Goal: Feedback & Contribution: Contribute content

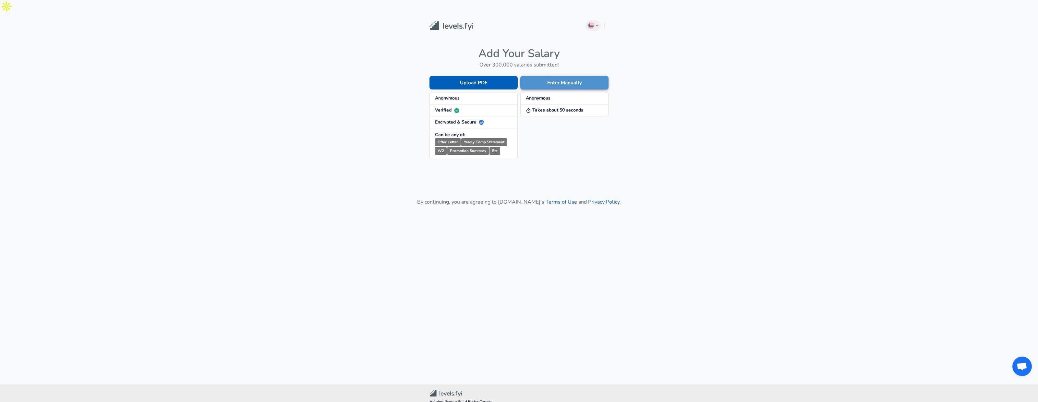
click at [544, 76] on button "Enter Manually" at bounding box center [564, 83] width 88 height 14
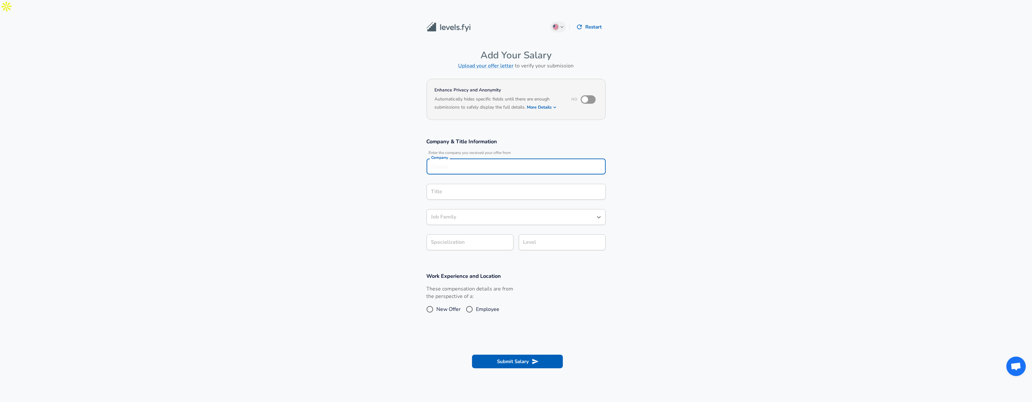
scroll to position [6, 0]
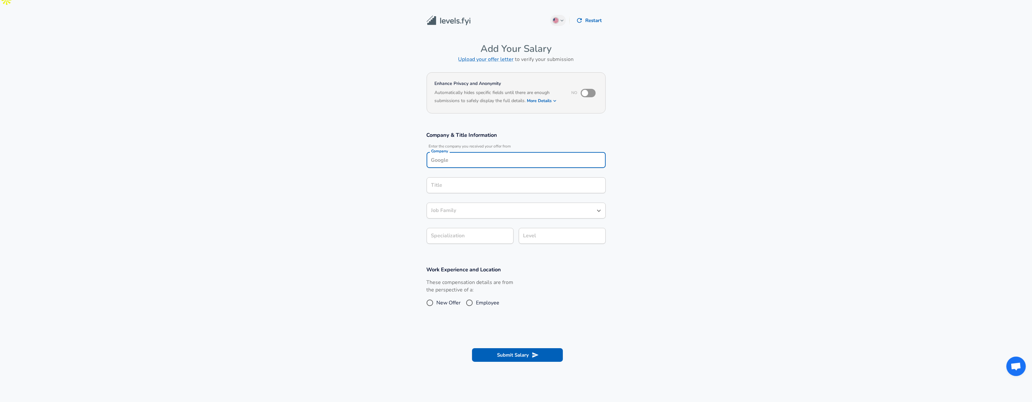
click at [495, 155] on input "Company" at bounding box center [515, 160] width 173 height 10
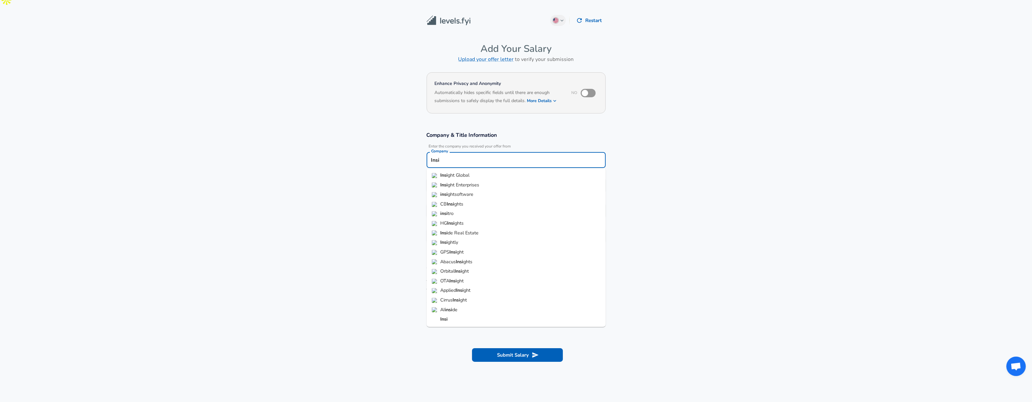
click at [473, 171] on li "Insi ght Global" at bounding box center [515, 176] width 179 height 10
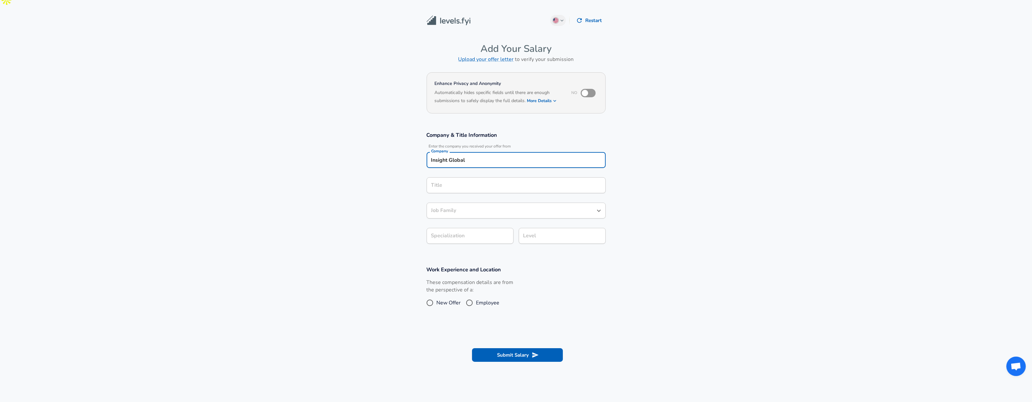
type input "Insight Global"
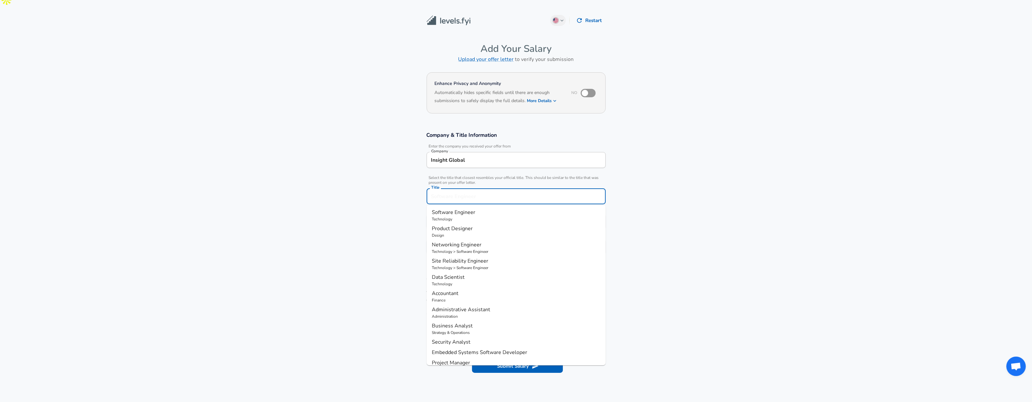
scroll to position [19, 0]
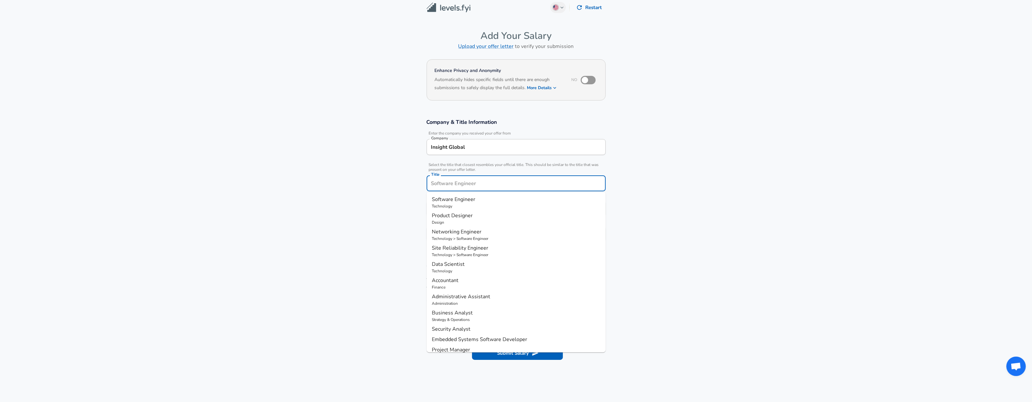
click at [469, 178] on input "Title" at bounding box center [515, 183] width 173 height 10
click at [473, 196] on span "Software Engineer" at bounding box center [453, 199] width 43 height 7
type input "Software Engineer"
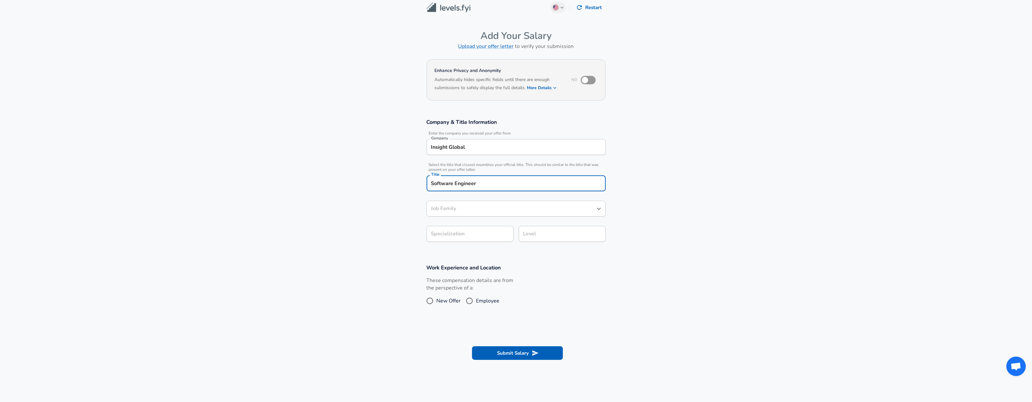
type input "Software Engineer"
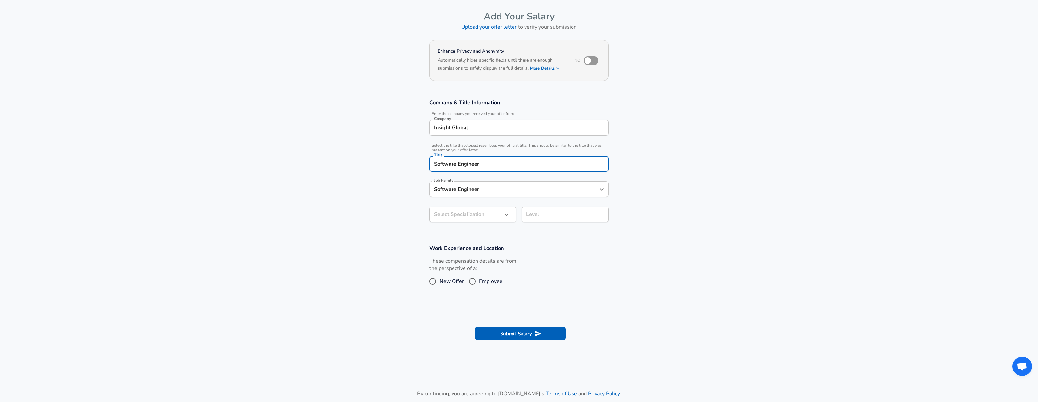
click at [464, 223] on body "English ([GEOGRAPHIC_DATA]) Change Restart Add Your Salary Upload your offer le…" at bounding box center [519, 162] width 1038 height 402
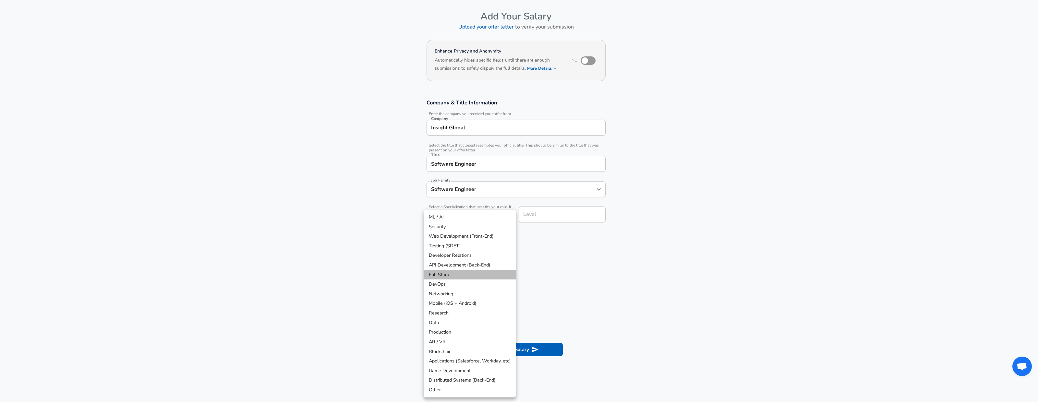
click at [449, 271] on li "Full Stack" at bounding box center [470, 275] width 92 height 10
type input "Full Stack"
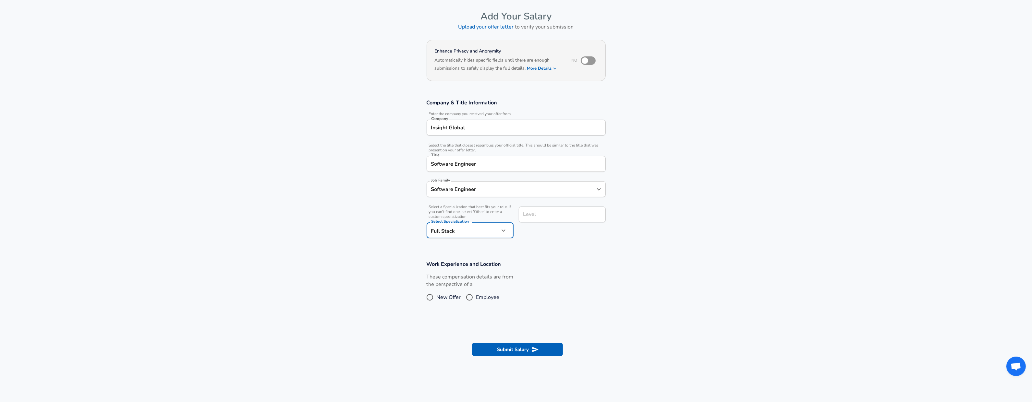
click at [531, 207] on div "Level Level" at bounding box center [562, 216] width 87 height 18
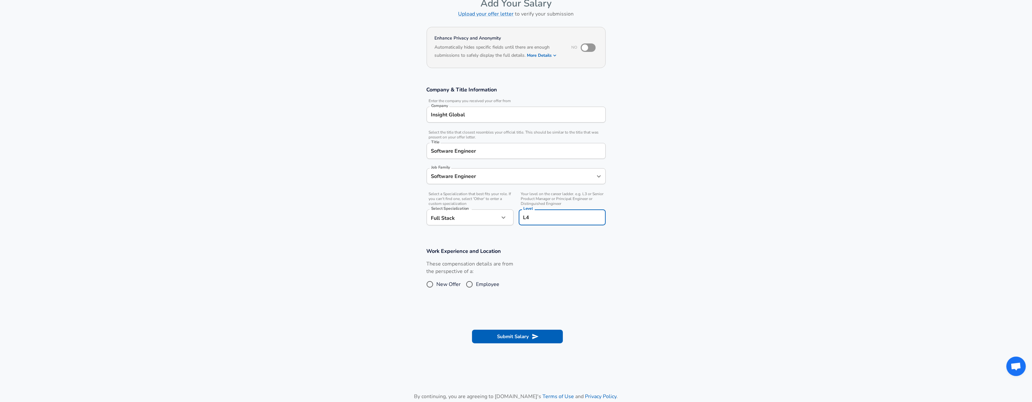
type input "L4"
click at [473, 279] on input "Employee" at bounding box center [469, 284] width 14 height 10
radio input "true"
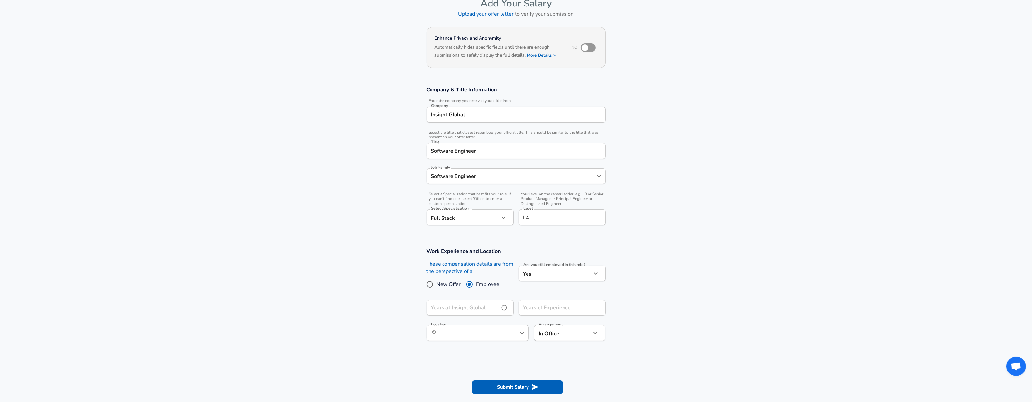
click at [476, 300] on input "Years at Insight Global" at bounding box center [462, 308] width 73 height 16
click at [296, 292] on section "Work Experience and Location These compensation details are from the perspectiv…" at bounding box center [516, 297] width 1032 height 115
click at [555, 300] on input "Years of Experience" at bounding box center [555, 308] width 73 height 16
type input "5"
click at [458, 300] on input "Years at Insight Global" at bounding box center [462, 308] width 73 height 16
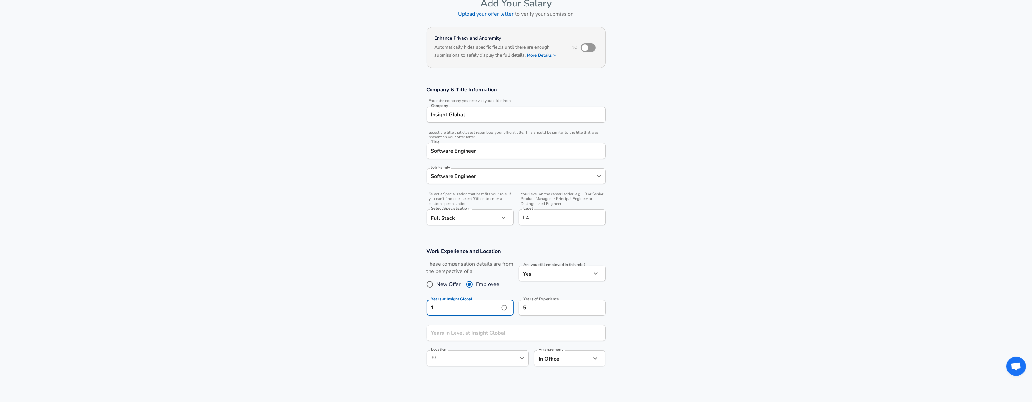
type input "1"
click at [518, 325] on input "Years in Level at Insight Global" at bounding box center [508, 333] width 165 height 16
click at [852, 220] on section "Company & Title Information Enter the company you received your offer from Comp…" at bounding box center [516, 158] width 1032 height 161
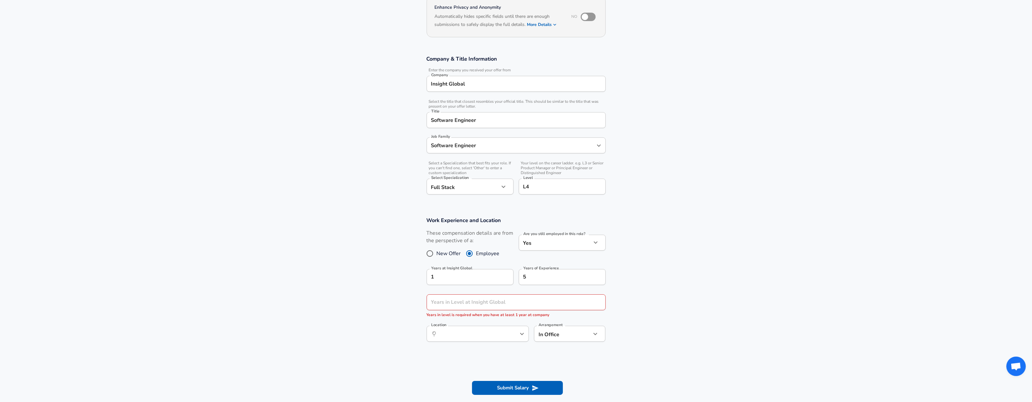
scroll to position [84, 0]
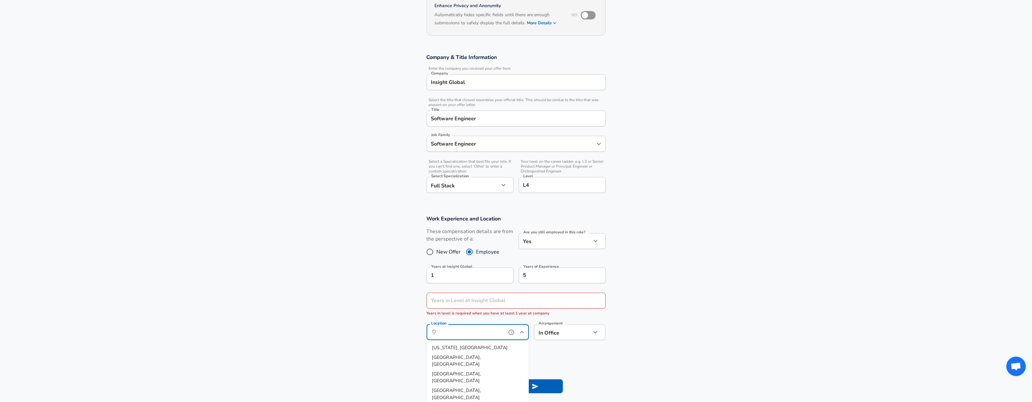
click at [490, 327] on input "Location" at bounding box center [470, 332] width 66 height 10
type input "[GEOGRAPHIC_DATA], [GEOGRAPHIC_DATA]"
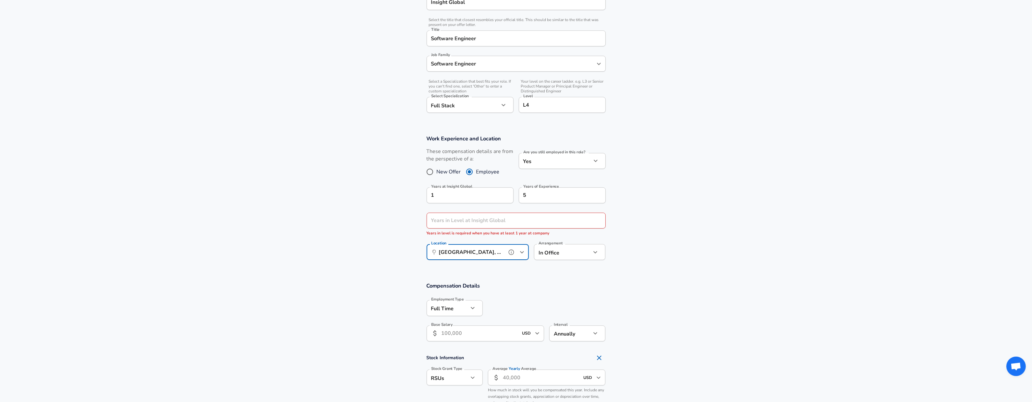
scroll to position [165, 0]
click at [472, 304] on icon "button" at bounding box center [473, 308] width 8 height 8
click at [469, 316] on li "Contractor" at bounding box center [454, 318] width 56 height 10
type input "contract"
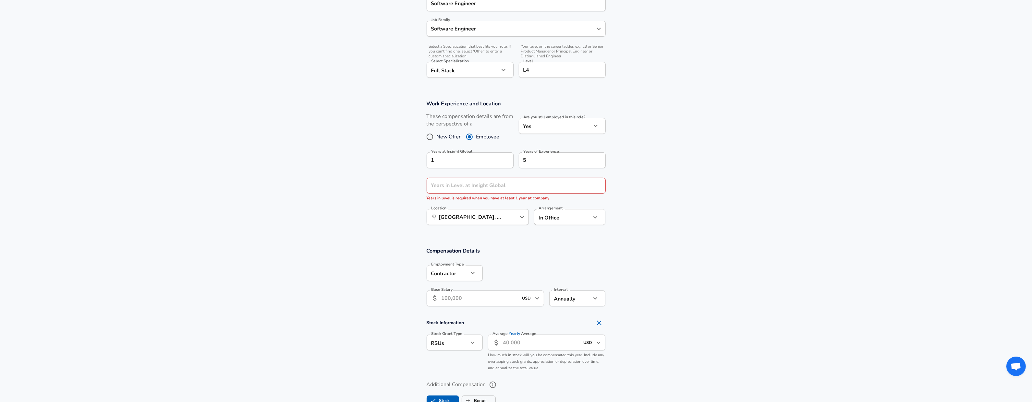
scroll to position [220, 0]
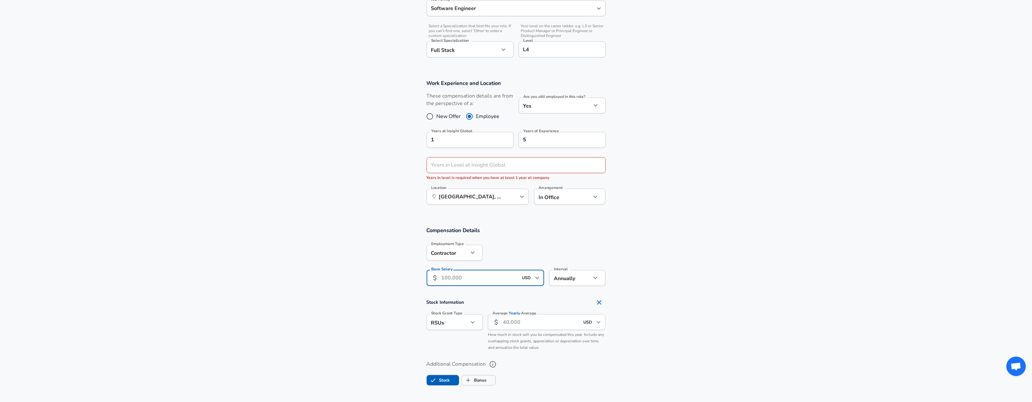
click at [489, 270] on input "Base Salary" at bounding box center [479, 278] width 77 height 16
type input "13,000"
click at [597, 274] on icon "button" at bounding box center [595, 278] width 8 height 8
click at [579, 296] on li "Hourly" at bounding box center [577, 298] width 56 height 10
type input "hourly"
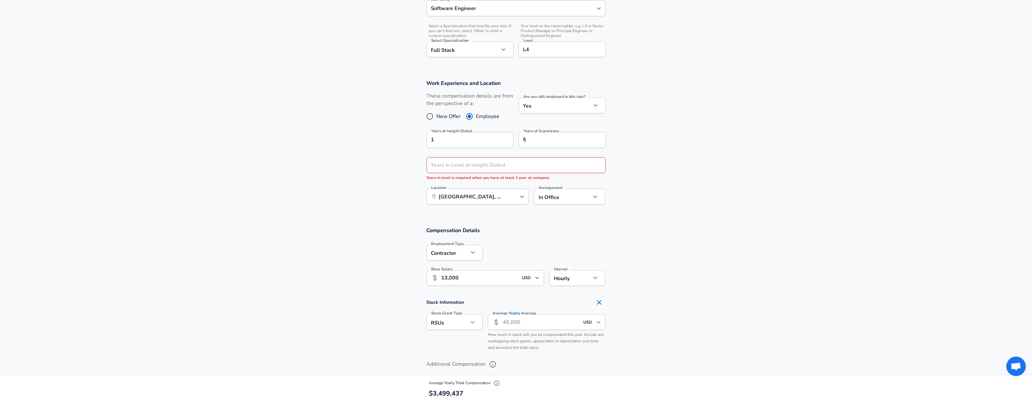
click at [491, 270] on input "13,000" at bounding box center [479, 278] width 77 height 16
type input "65"
click at [684, 231] on section "Compensation Details Employment Type [DEMOGRAPHIC_DATA] [DEMOGRAPHIC_DATA] Empl…" at bounding box center [516, 259] width 1032 height 64
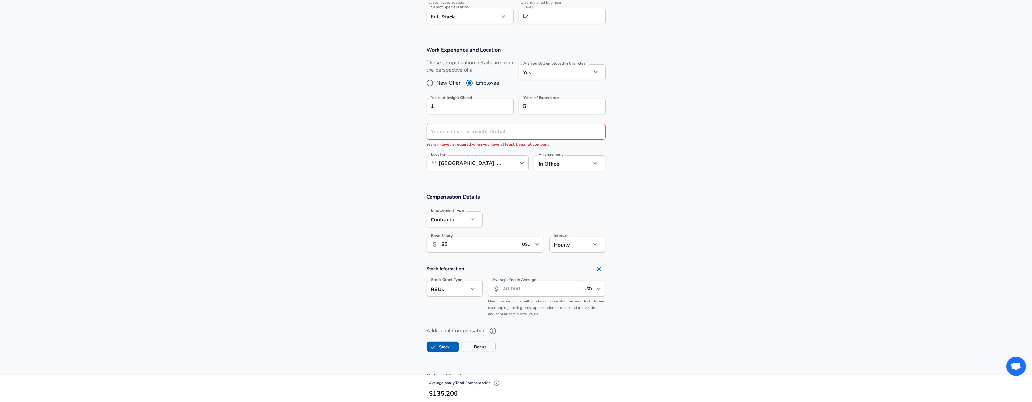
scroll to position [255, 0]
click at [600, 263] on icon "Remove Section" at bounding box center [599, 267] width 8 height 8
checkbox input "false"
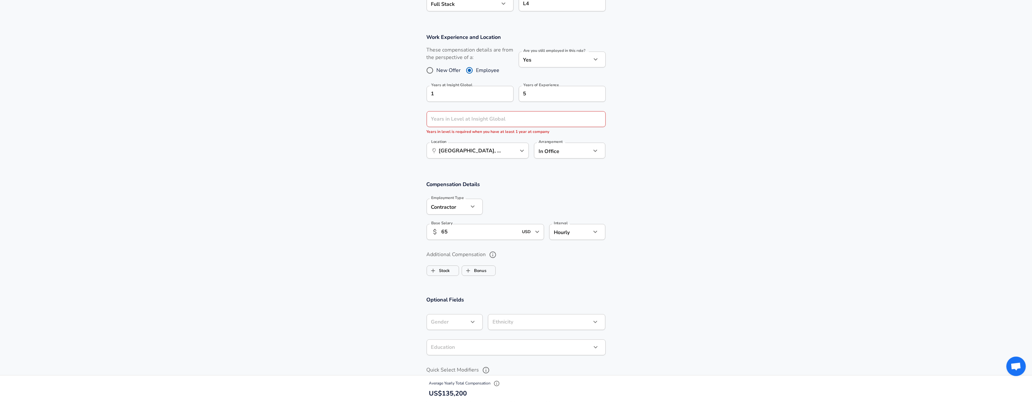
scroll to position [264, 0]
click at [466, 113] on input "Years in Level at Insight Global" at bounding box center [508, 121] width 165 height 16
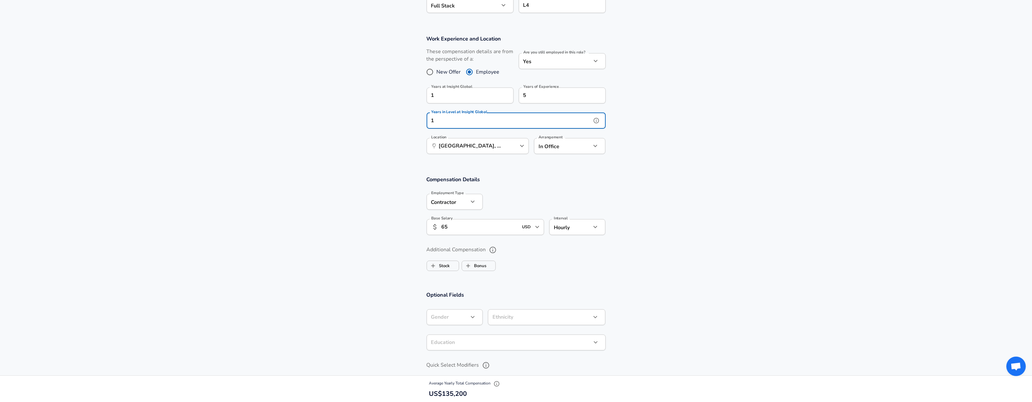
type input "1"
click at [305, 184] on section "Compensation Details Employment Type [DEMOGRAPHIC_DATA] [DEMOGRAPHIC_DATA] Empl…" at bounding box center [516, 208] width 1032 height 64
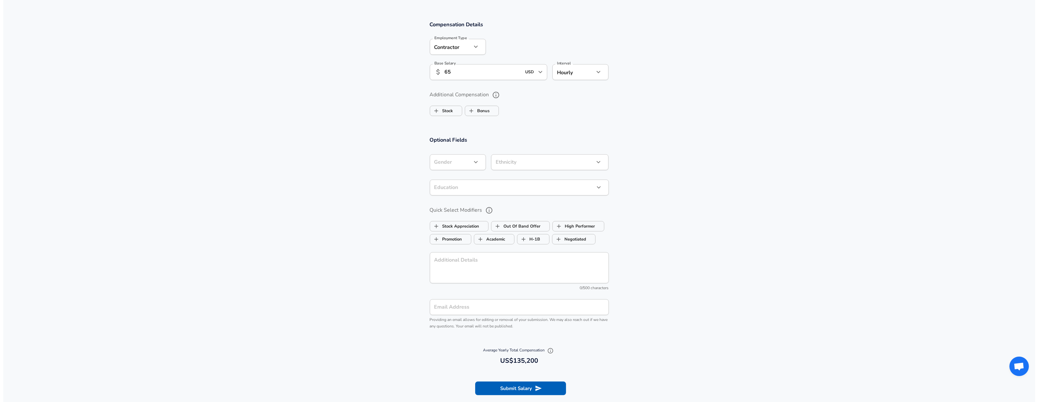
scroll to position [431, 0]
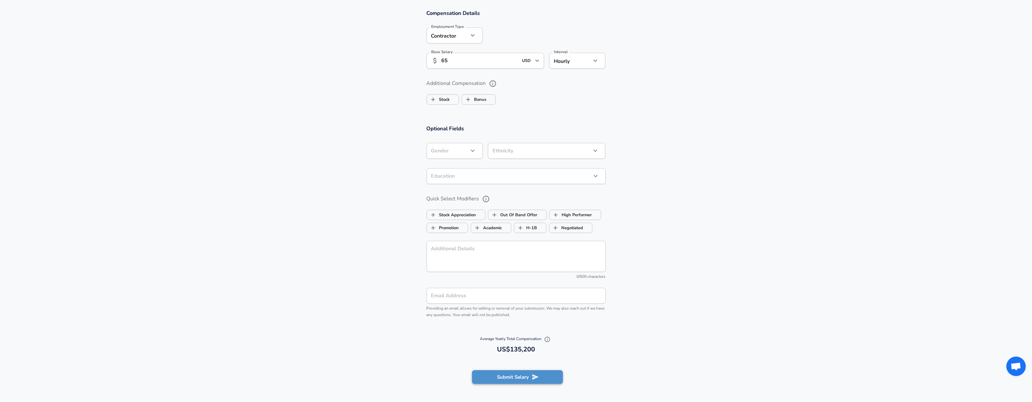
click at [519, 370] on button "Submit Salary" at bounding box center [517, 377] width 91 height 14
